Goal: Transaction & Acquisition: Purchase product/service

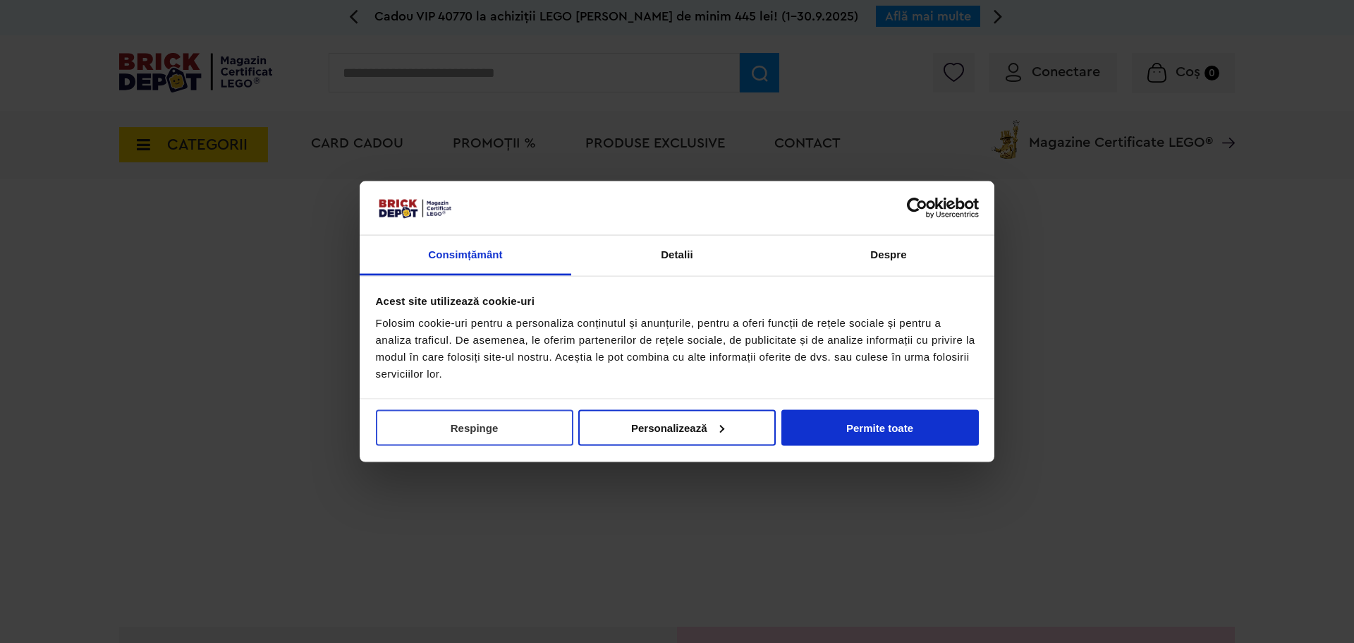
click at [530, 433] on button "Respinge" at bounding box center [475, 427] width 198 height 36
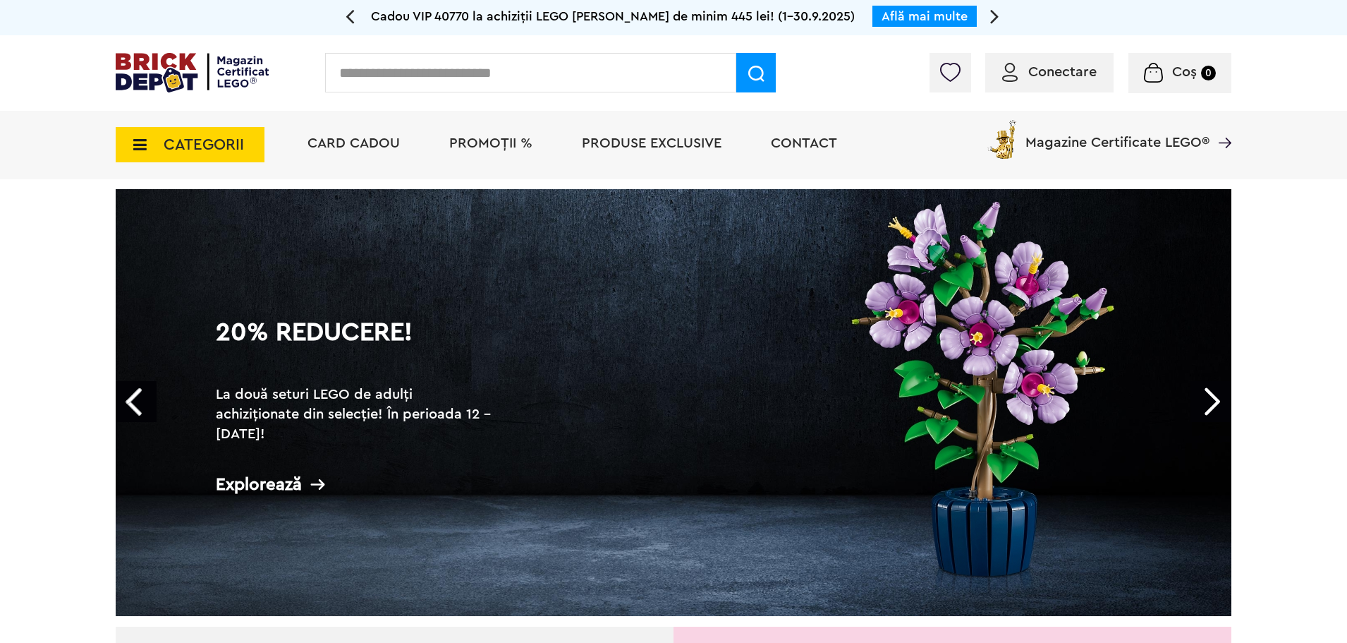
click at [437, 69] on input "text" at bounding box center [530, 73] width 411 height 40
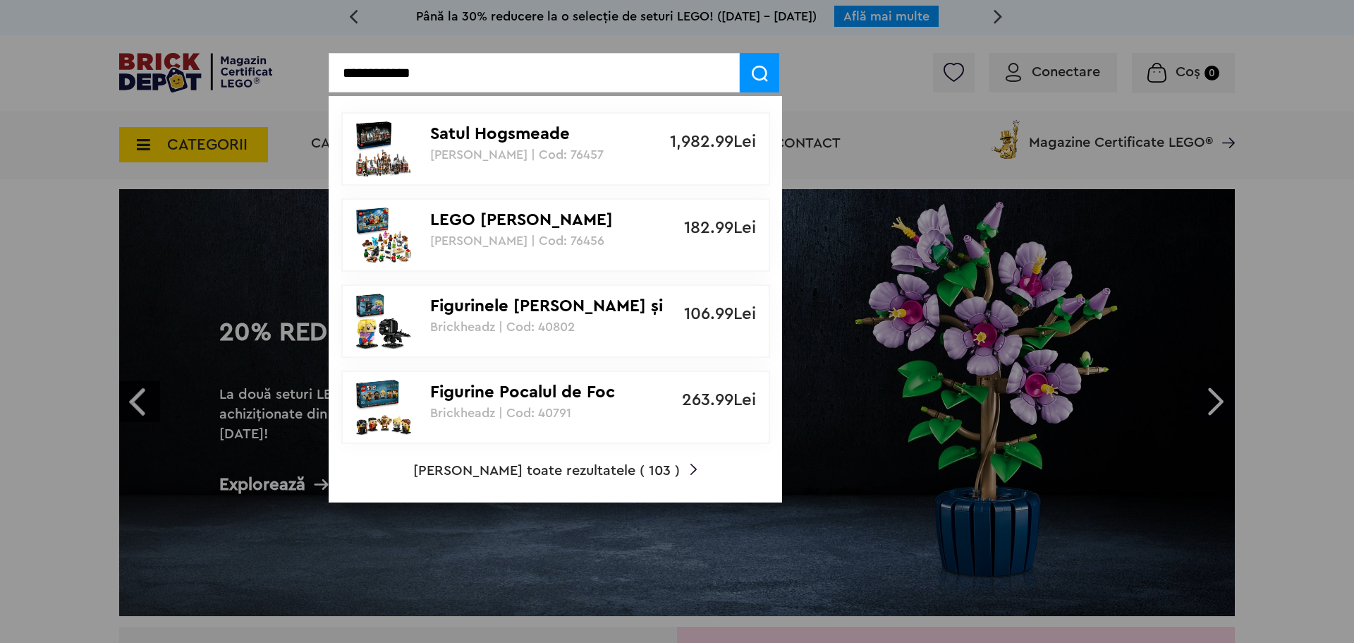
type input "**********"
click at [770, 79] on span at bounding box center [760, 73] width 40 height 40
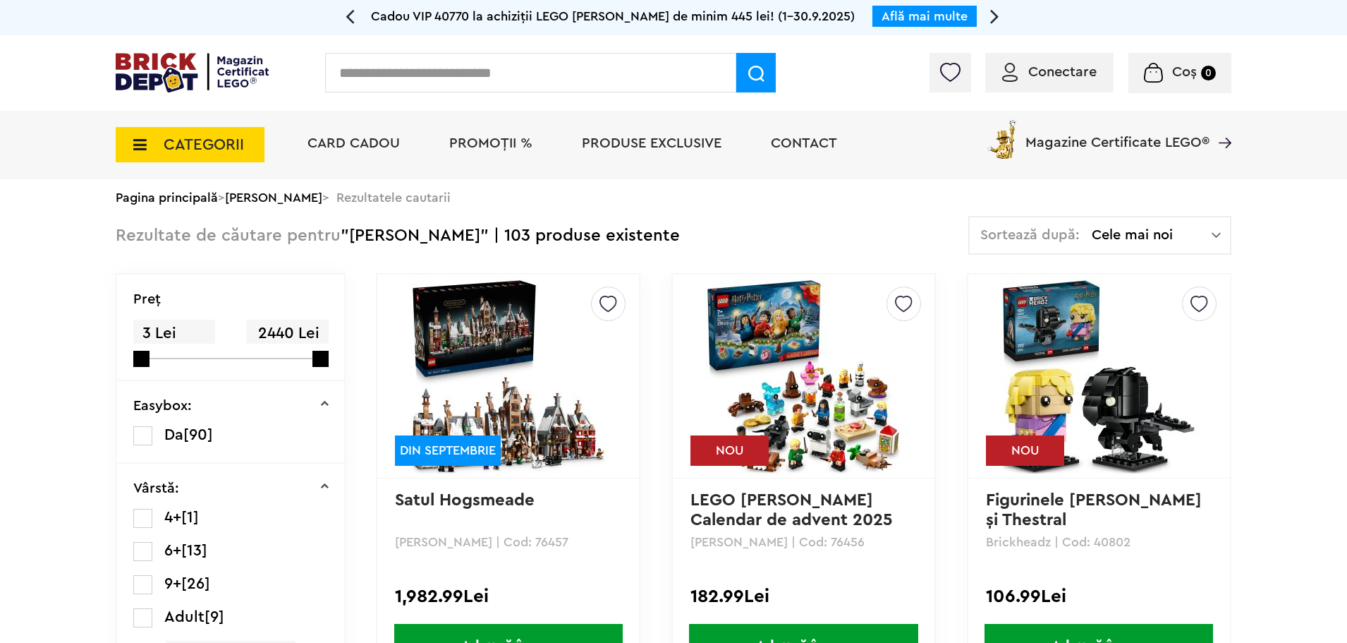
click at [1171, 229] on span "Cele mai noi" at bounding box center [1152, 235] width 120 height 14
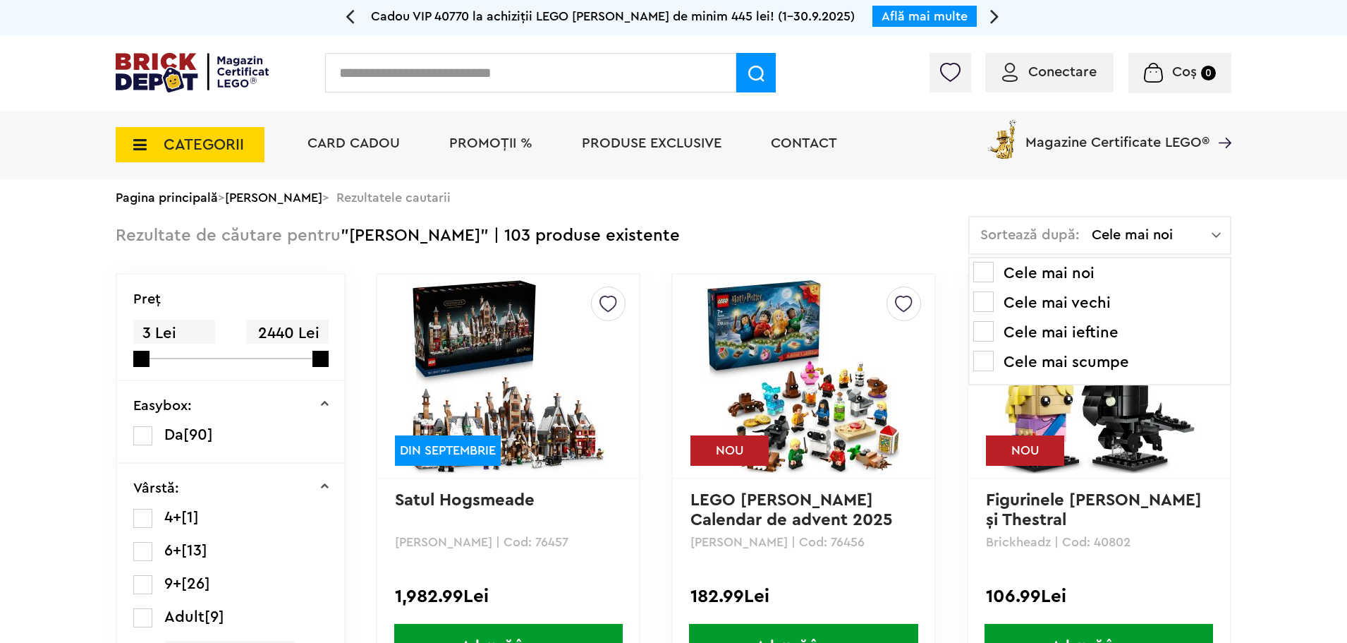
click at [1049, 357] on li "Cele mai scumpe" at bounding box center [1099, 362] width 253 height 23
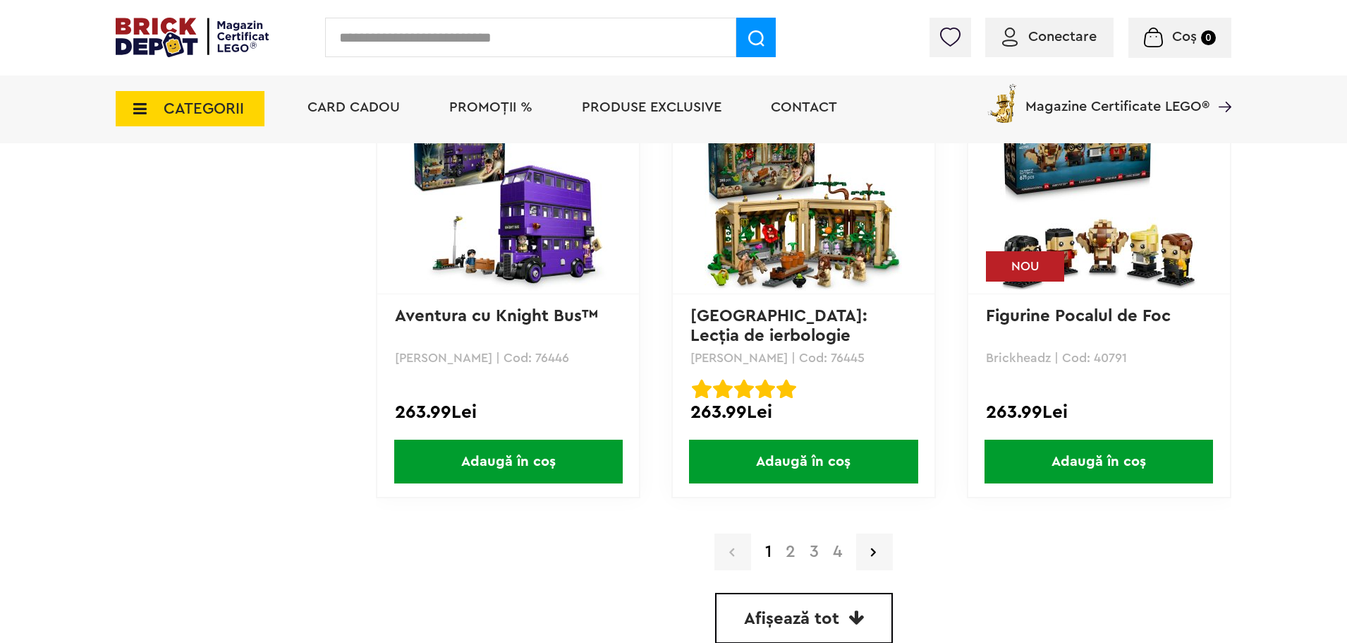
scroll to position [3739, 0]
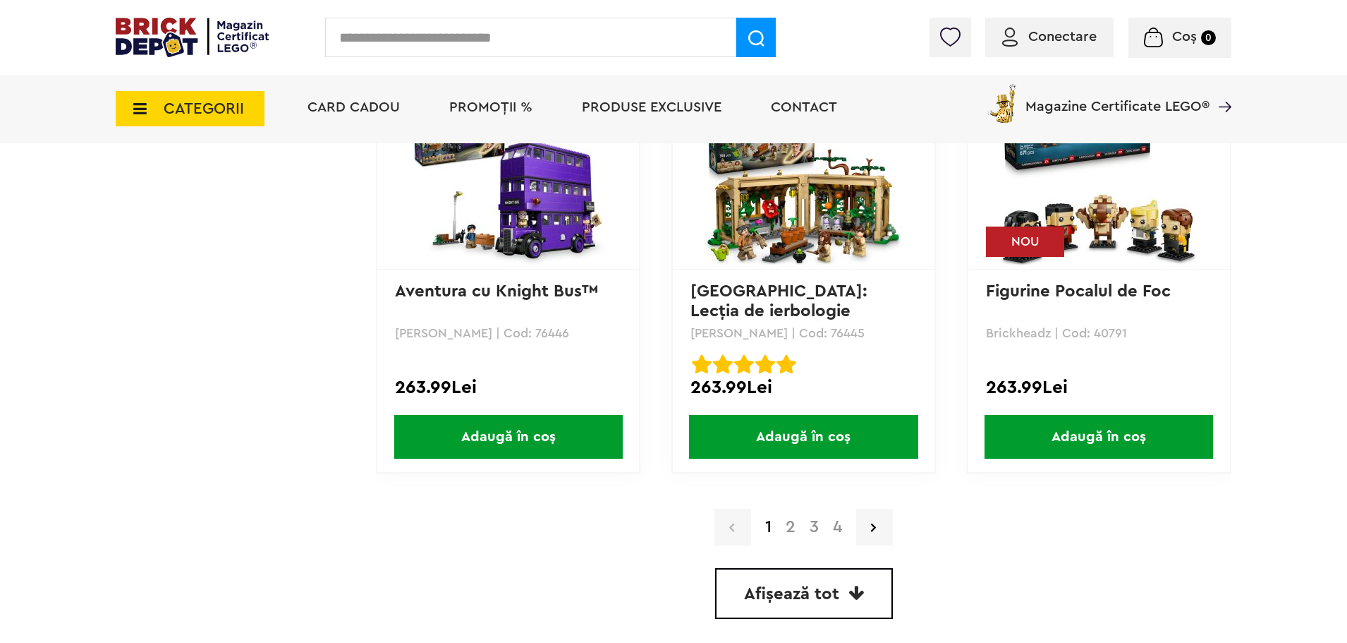
click at [791, 526] on link "2" at bounding box center [791, 526] width 24 height 17
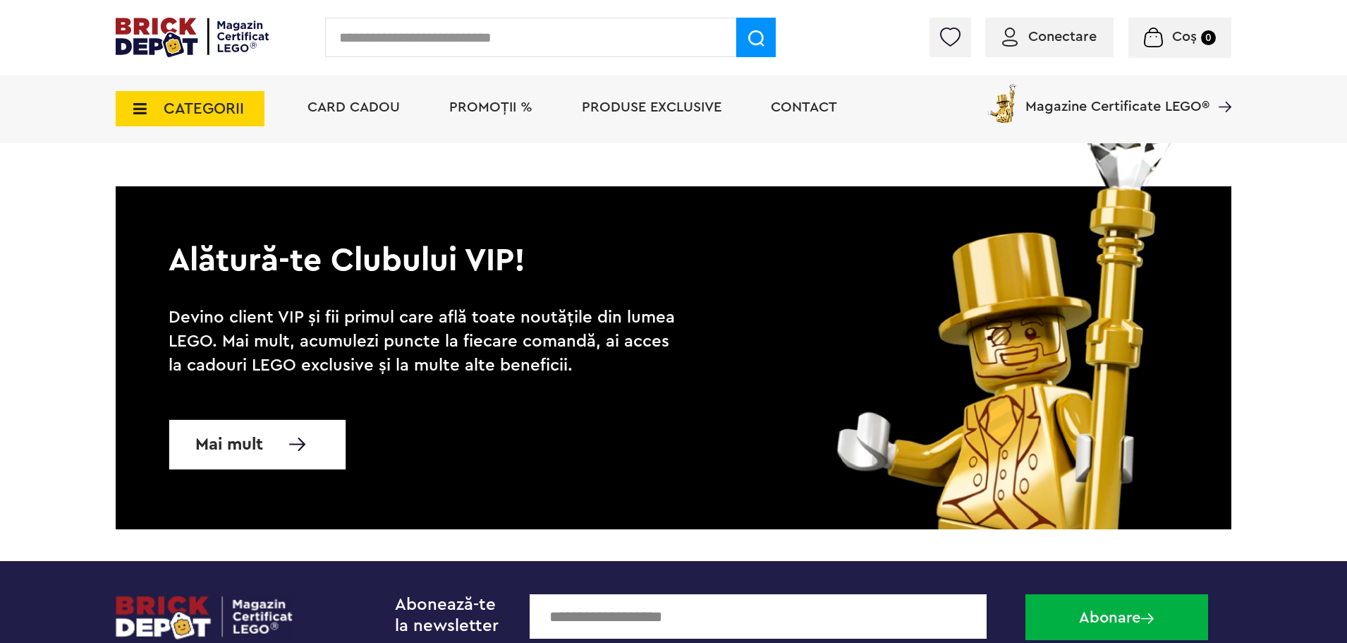
scroll to position [3950, 0]
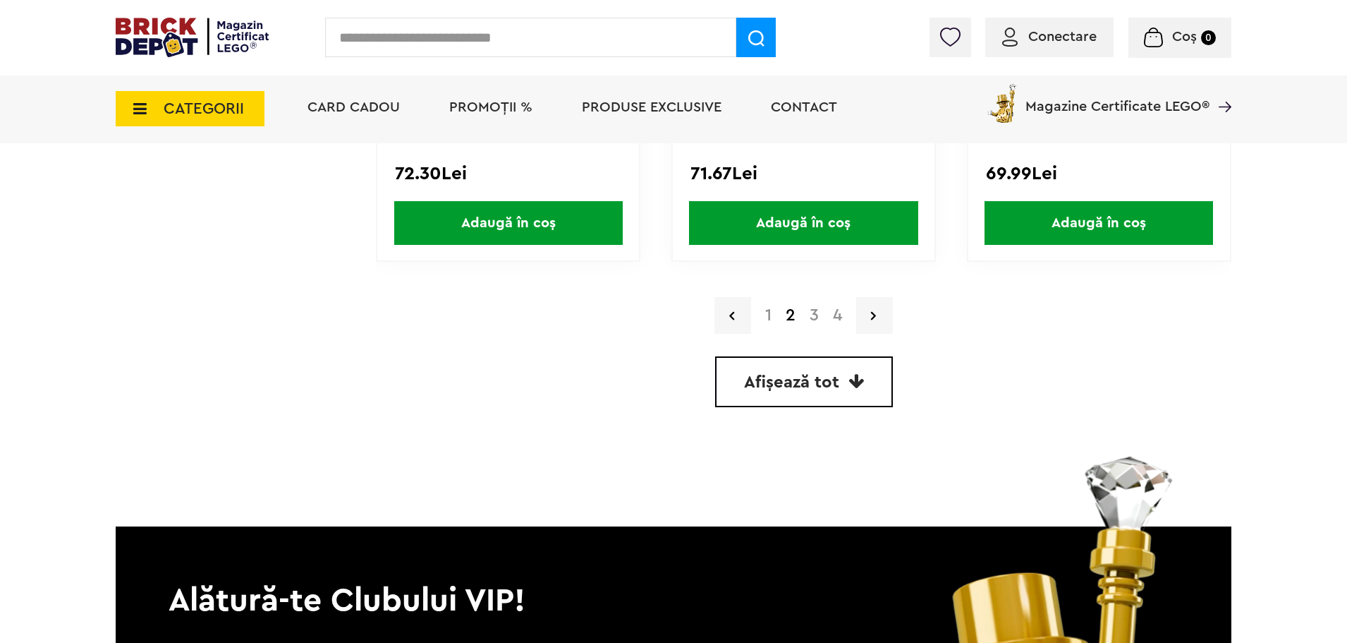
click at [814, 314] on link "3" at bounding box center [814, 315] width 23 height 17
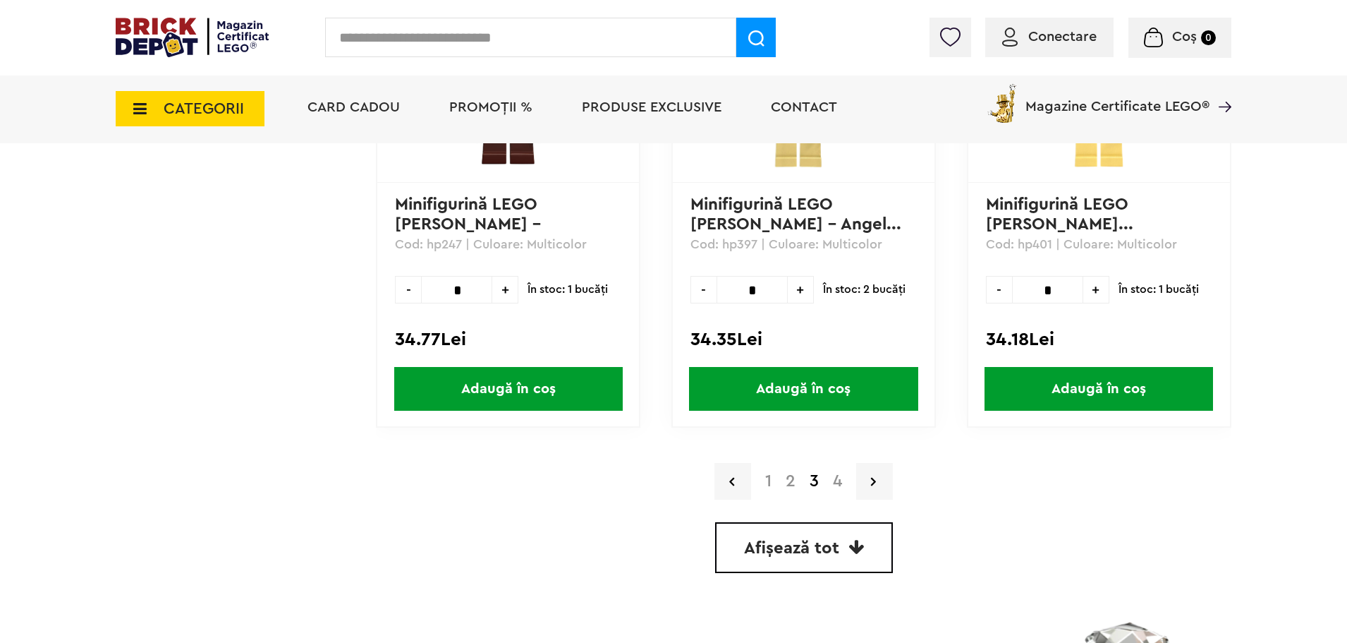
scroll to position [3787, 0]
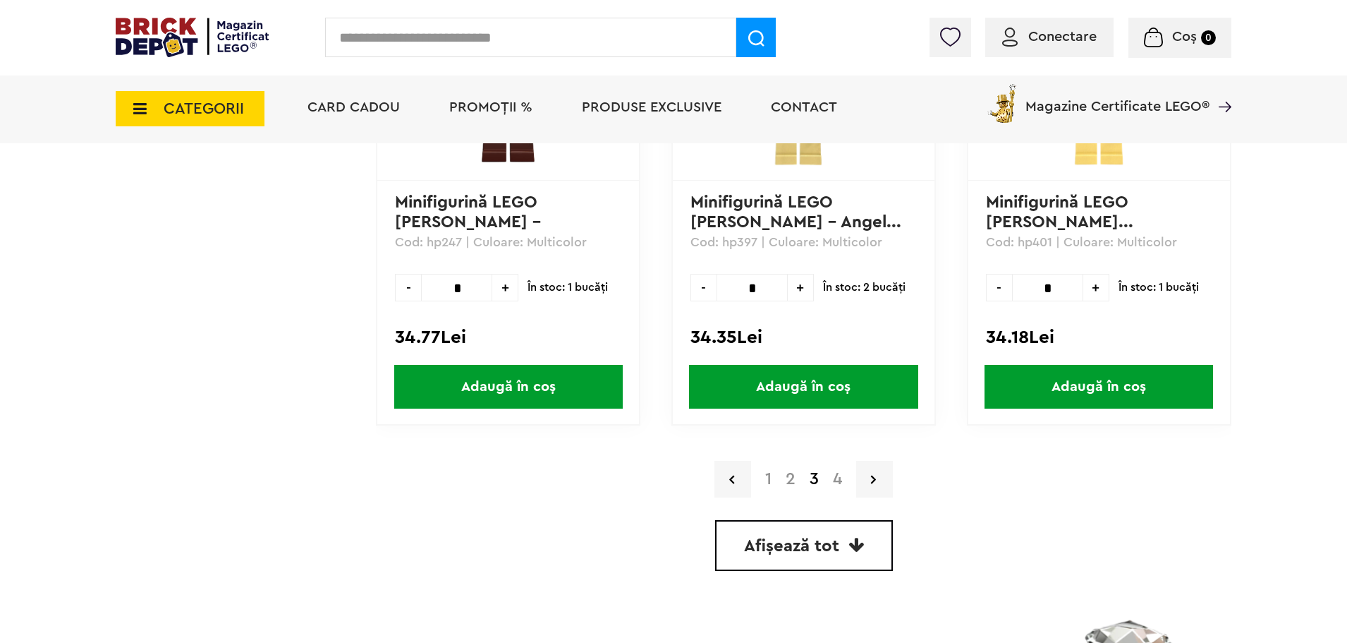
click at [844, 487] on link "4" at bounding box center [837, 479] width 23 height 17
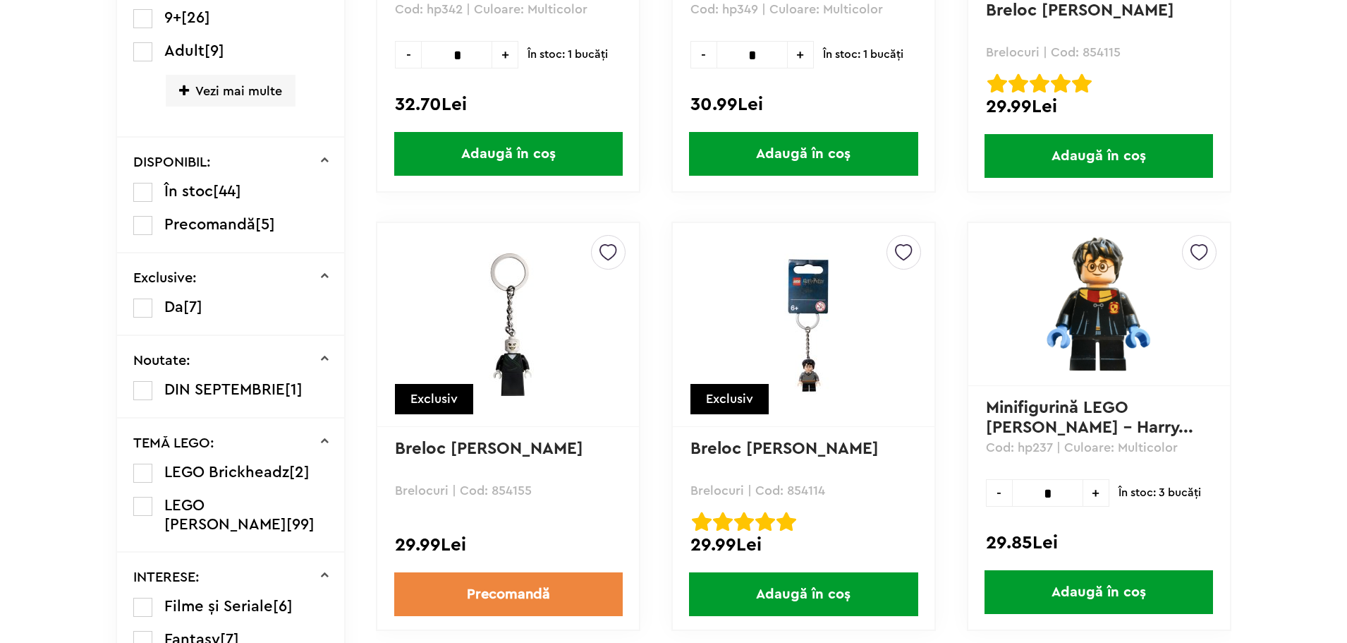
scroll to position [566, 0]
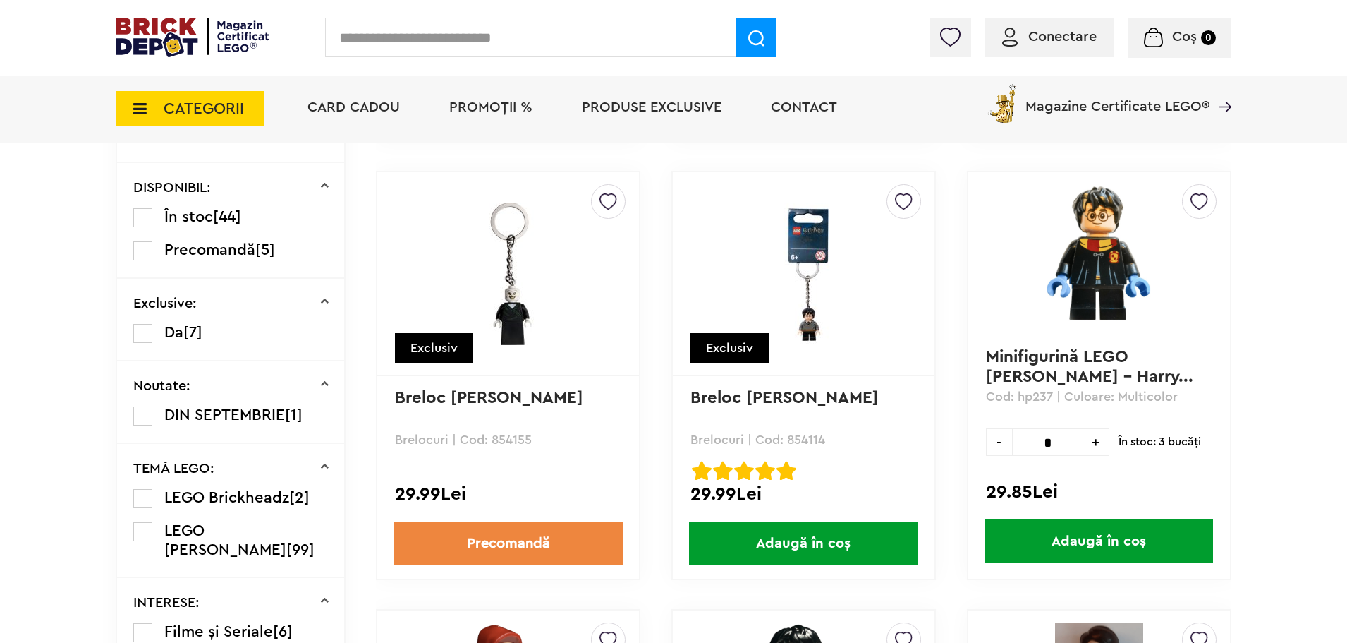
drag, startPoint x: 1351, startPoint y: 23, endPoint x: 1349, endPoint y: 83, distance: 59.3
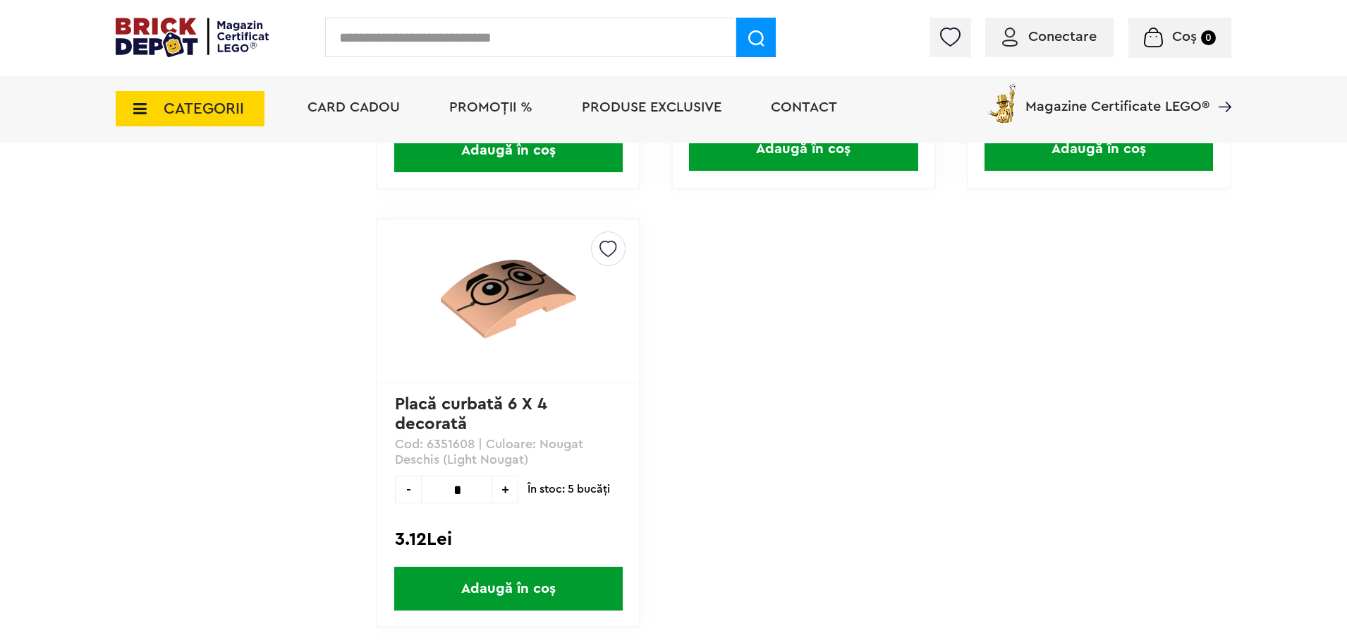
scroll to position [3512, 0]
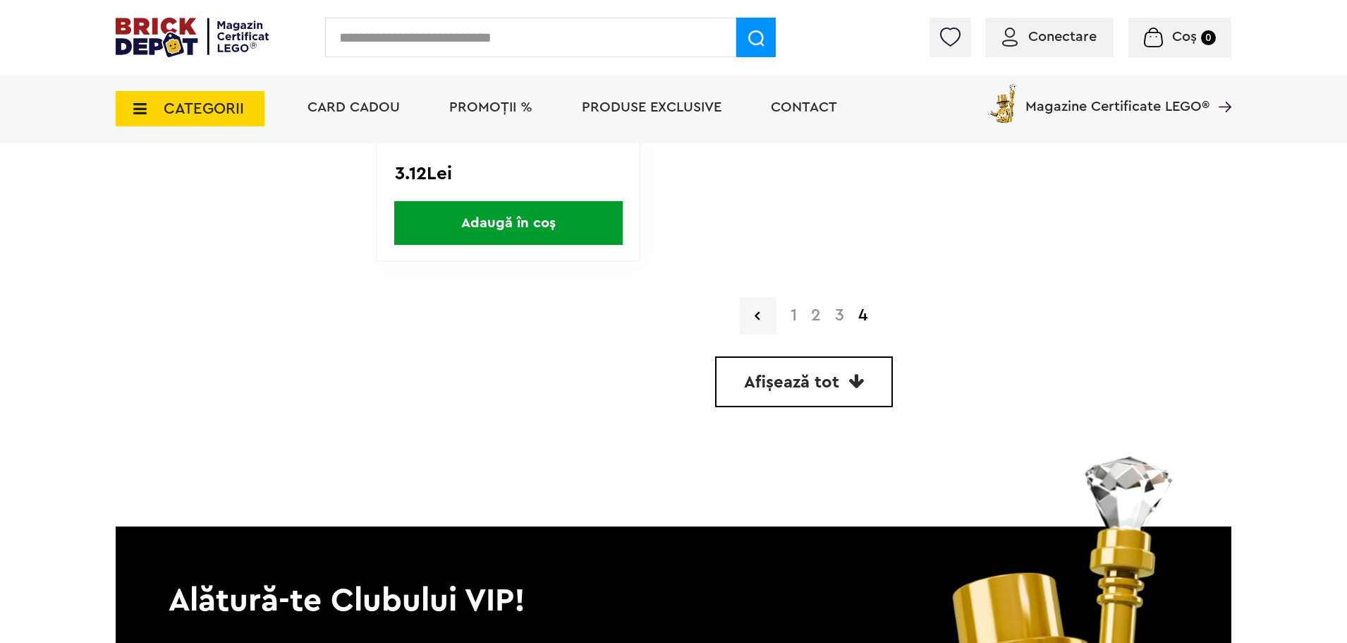
click at [814, 318] on link "2" at bounding box center [816, 315] width 24 height 17
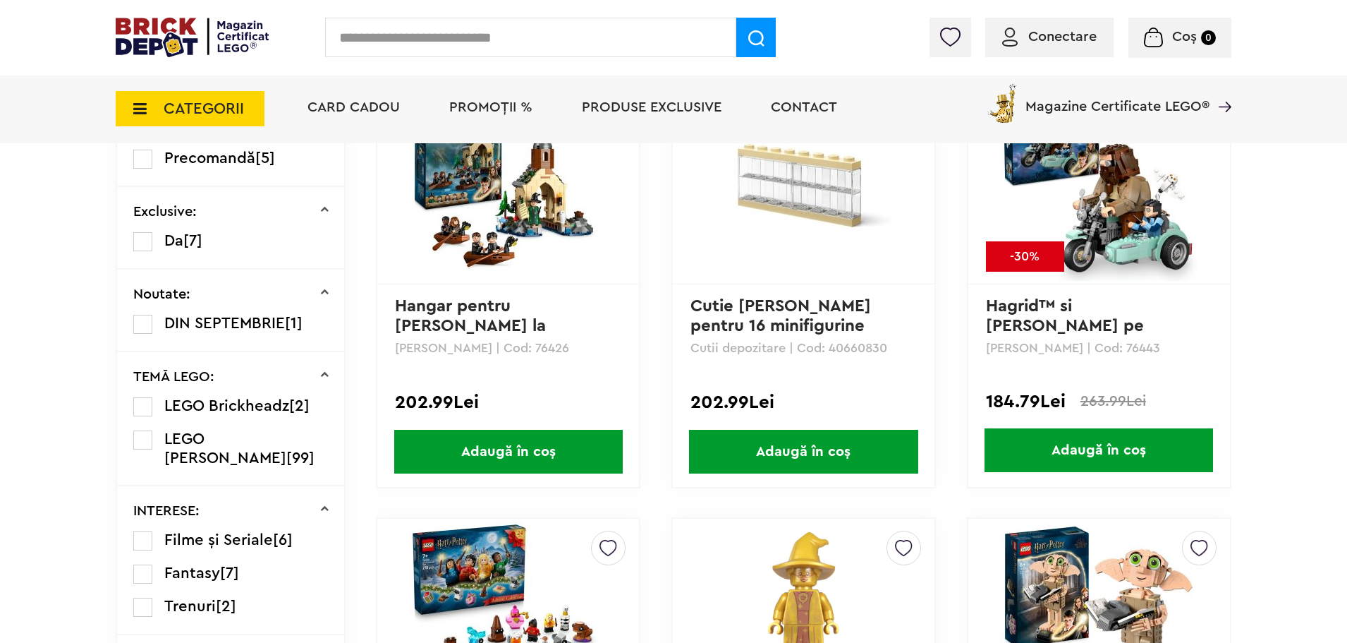
scroll to position [434, 0]
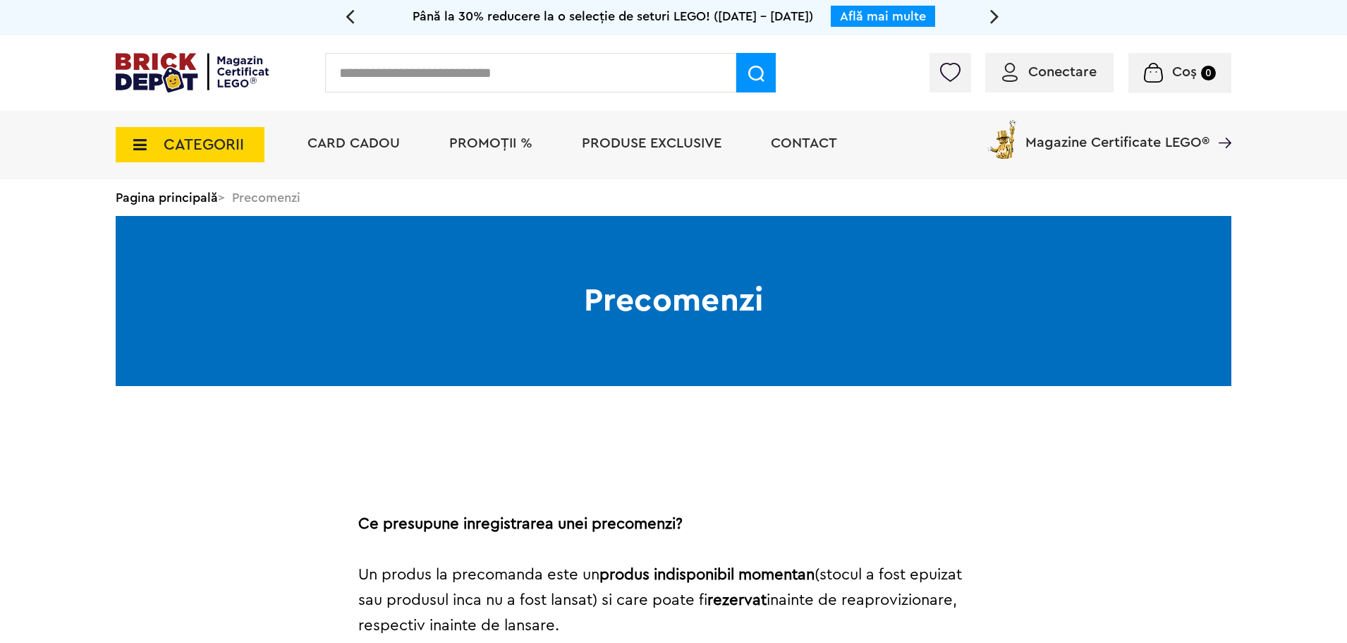
click at [993, 19] on icon at bounding box center [994, 16] width 9 height 25
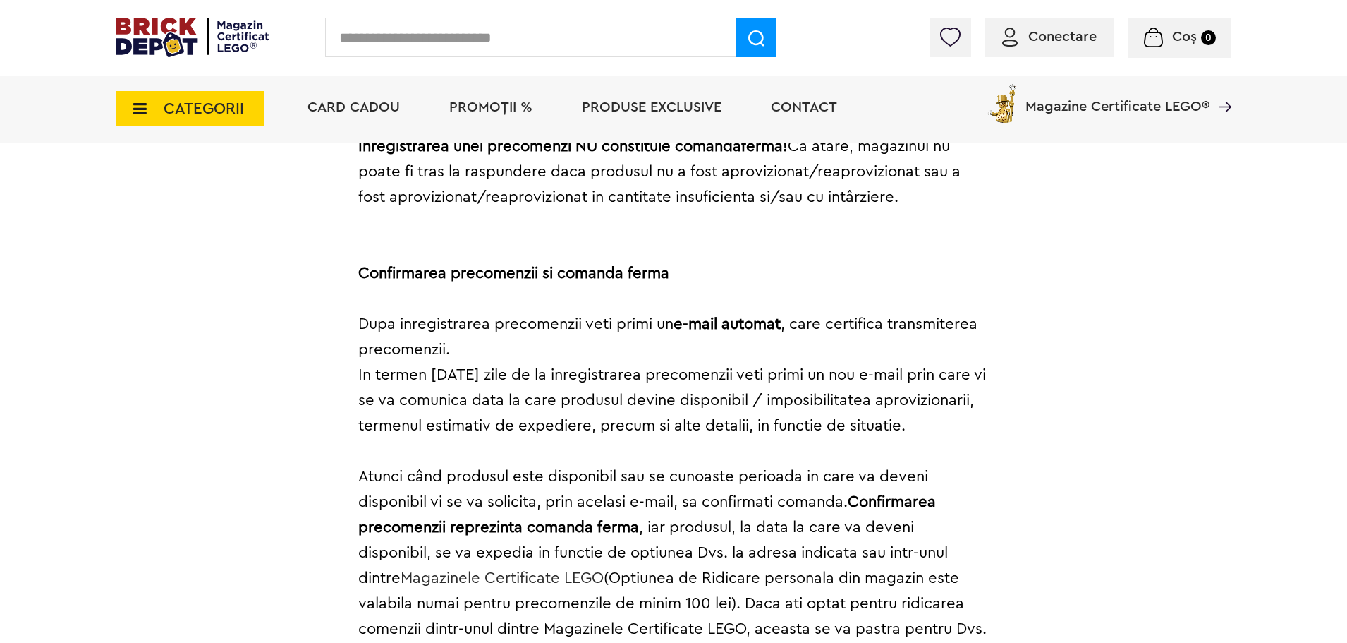
scroll to position [1058, 0]
